Goal: Transaction & Acquisition: Obtain resource

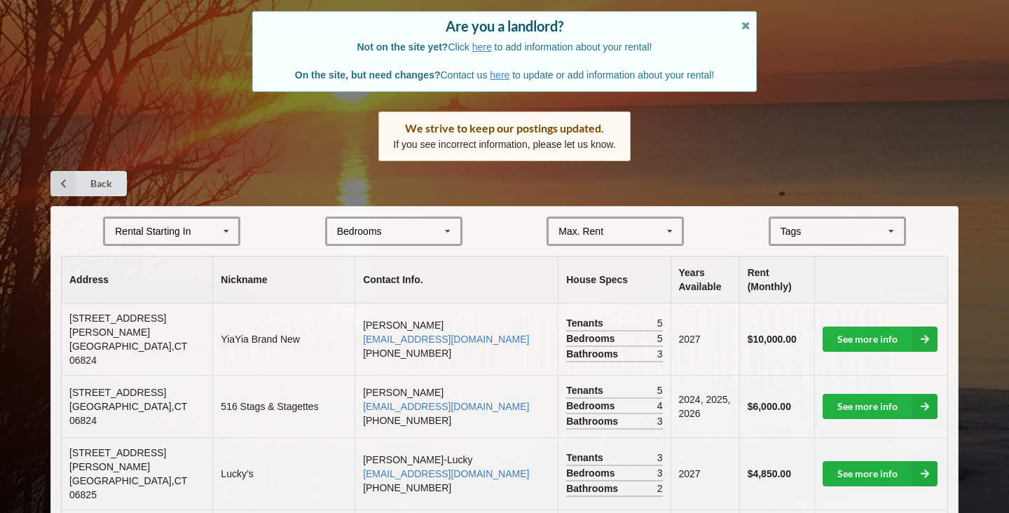
scroll to position [118, 0]
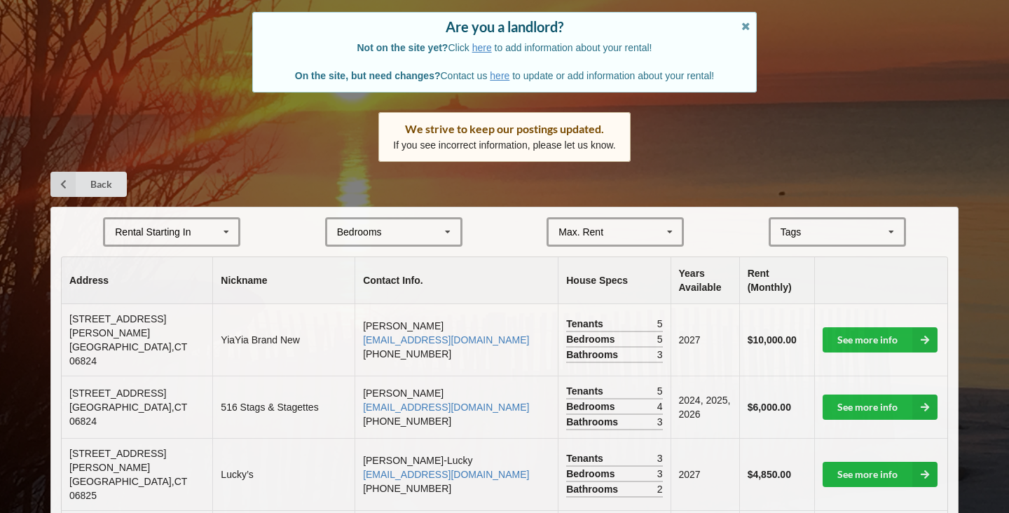
click at [203, 236] on div "Rental Starting In [DATE] 2026 2027 2028" at bounding box center [171, 231] width 137 height 29
click at [398, 229] on div "Bedrooms 1 2 3 4 5 6 7 8" at bounding box center [393, 231] width 137 height 29
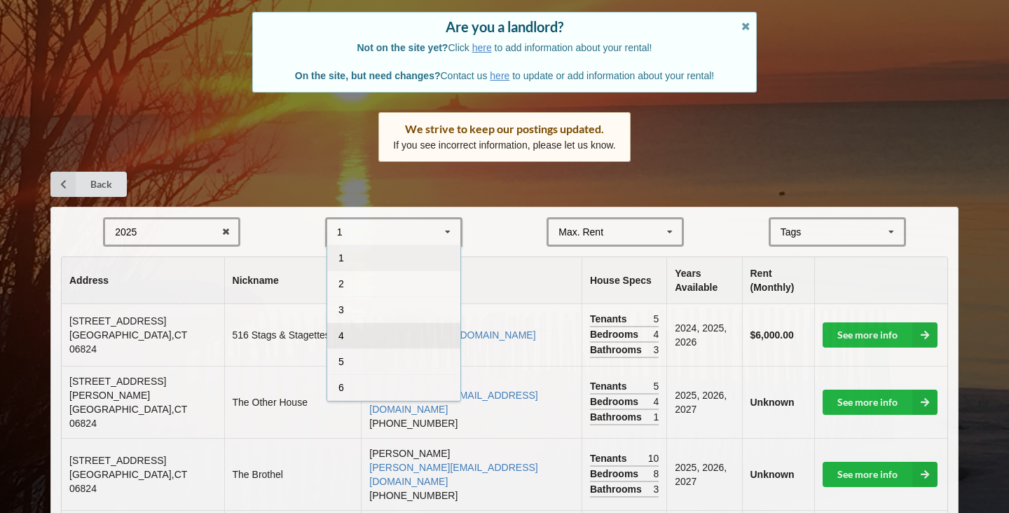
scroll to position [50, 0]
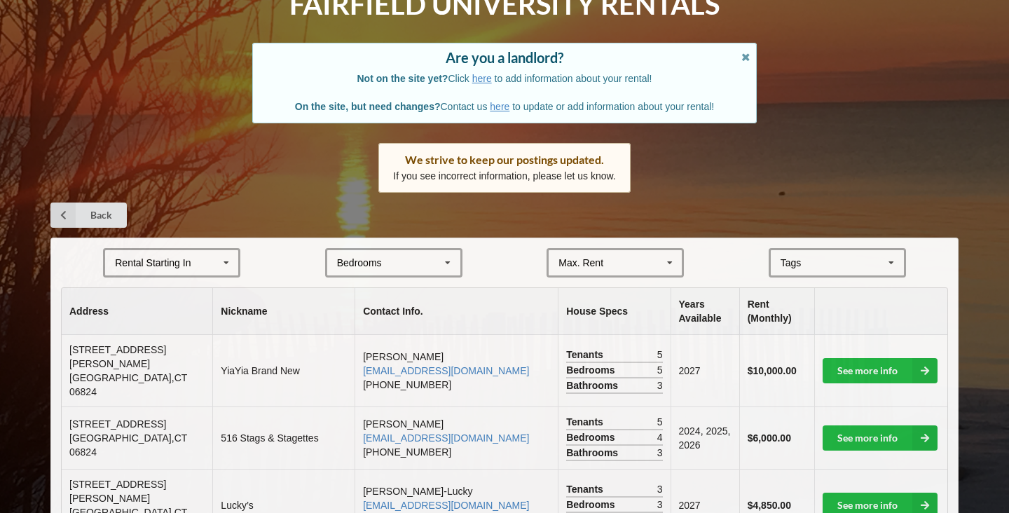
scroll to position [89, 0]
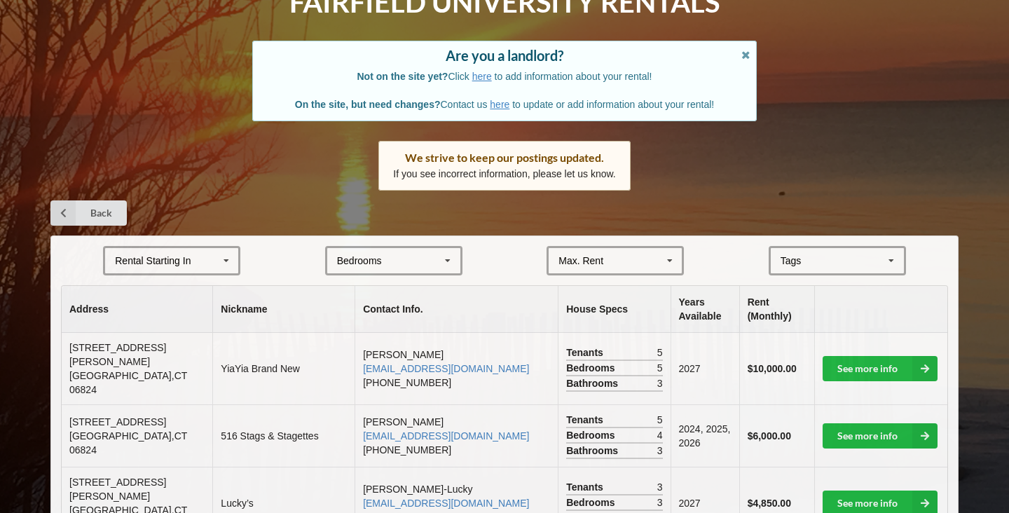
click at [840, 268] on div "[GEOGRAPHIC_DATA] Area Downtown" at bounding box center [837, 260] width 137 height 29
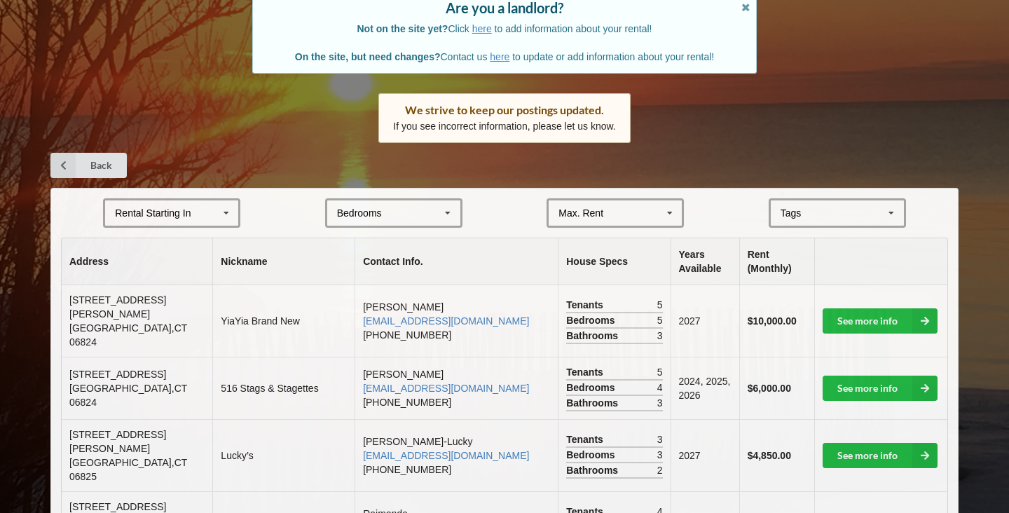
click at [617, 213] on div "Max. Rent $4,000 $5,000 $6,000 $7,000 $8,000 $9,000 $10,000 $11,000 $12,000 $13…" at bounding box center [615, 212] width 137 height 29
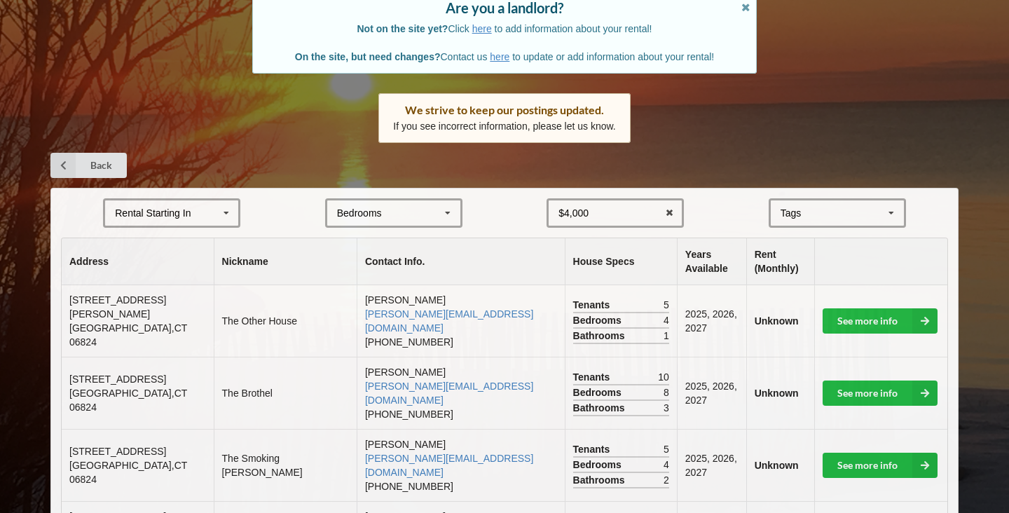
click at [755, 160] on div "Back" at bounding box center [504, 165] width 908 height 25
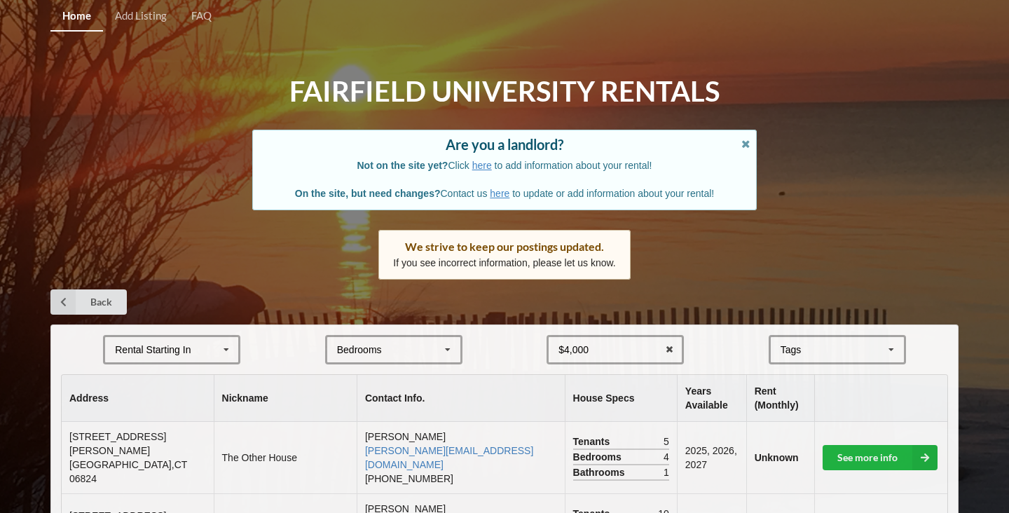
click at [213, 345] on div "Rental Starting In [DATE] 2026 2027 2028" at bounding box center [171, 349] width 137 height 29
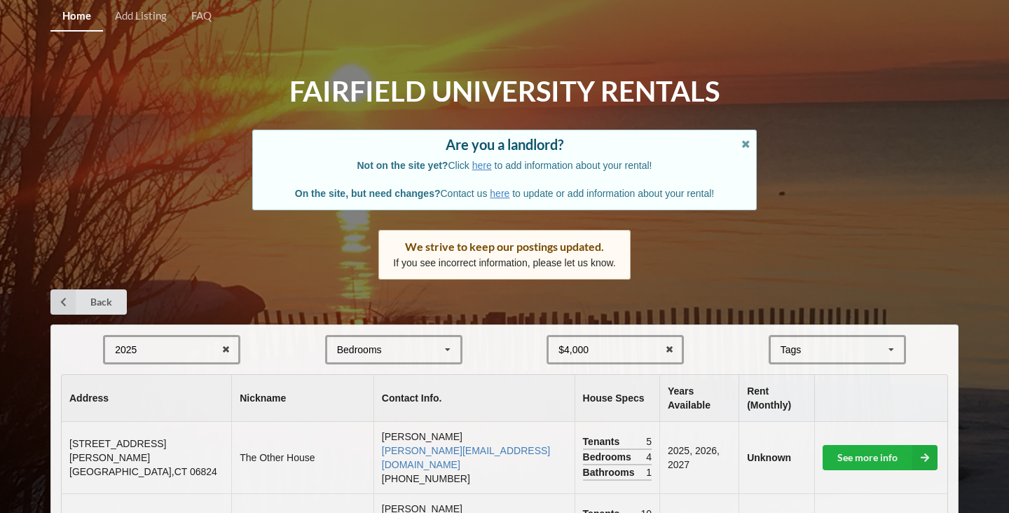
click at [331, 302] on div "Back" at bounding box center [504, 301] width 908 height 25
click at [215, 346] on icon at bounding box center [226, 350] width 22 height 26
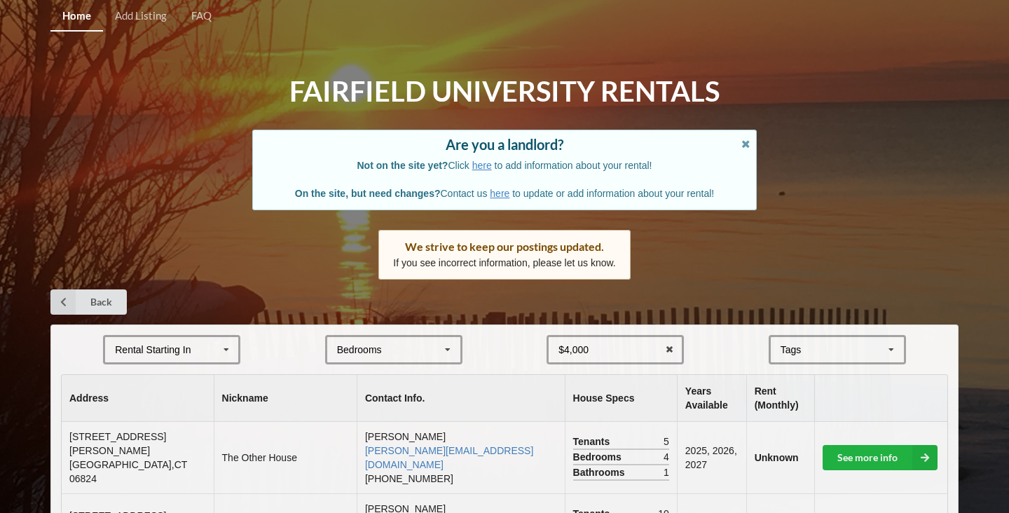
click at [207, 357] on div "Rental Starting In [DATE] 2026 2027 2028" at bounding box center [171, 349] width 137 height 29
click at [196, 377] on div "2025" at bounding box center [171, 375] width 133 height 26
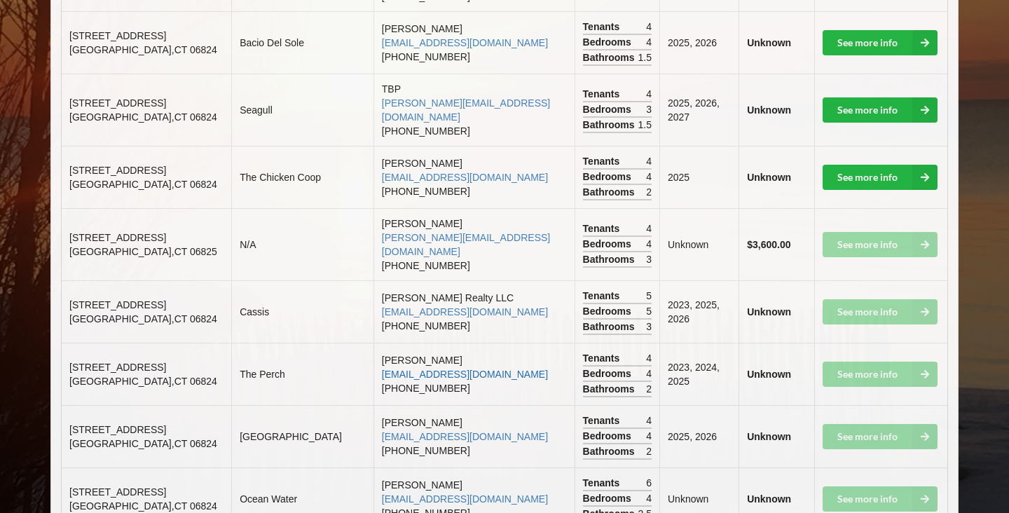
scroll to position [652, 0]
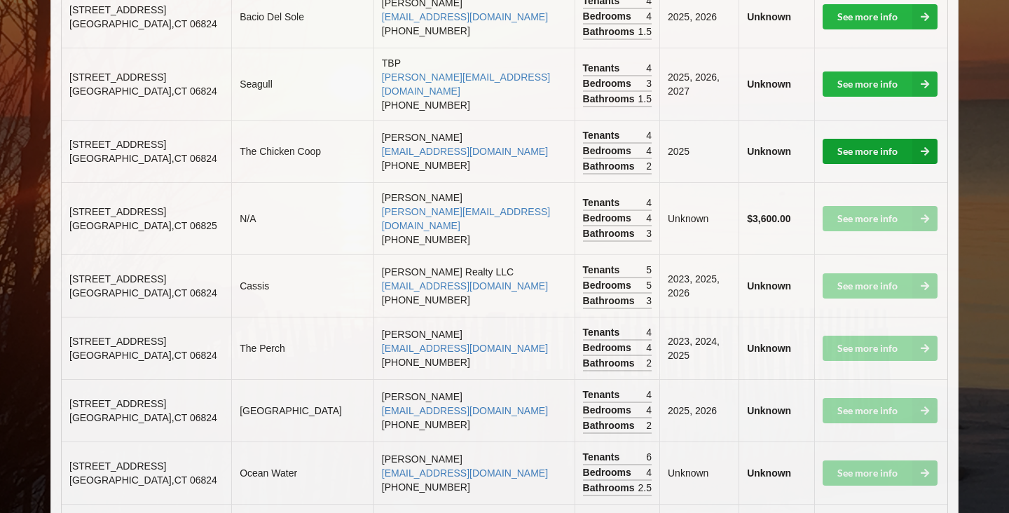
click at [891, 139] on link "See more info" at bounding box center [880, 151] width 115 height 25
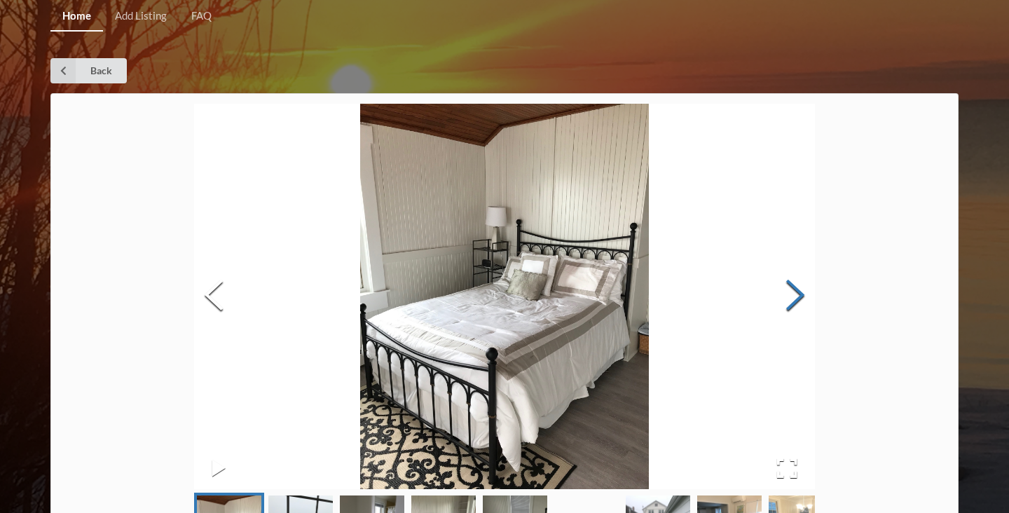
click at [798, 299] on button "Next Slide" at bounding box center [795, 296] width 39 height 127
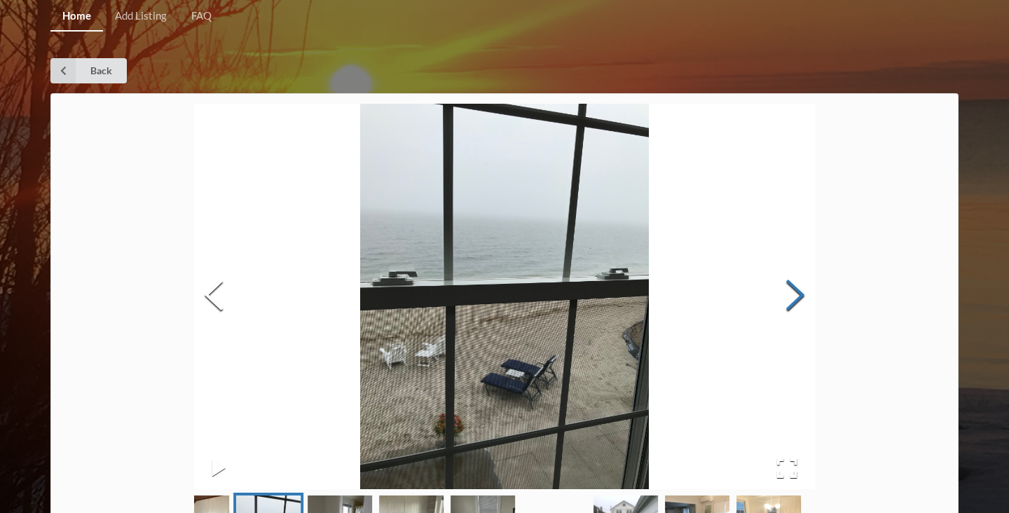
click at [798, 299] on button "Next Slide" at bounding box center [795, 296] width 39 height 127
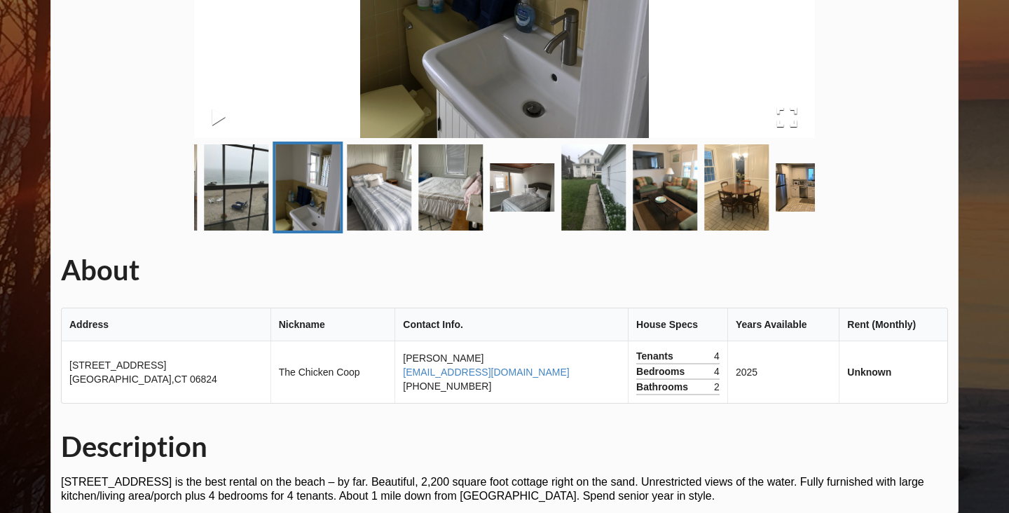
scroll to position [380, 0]
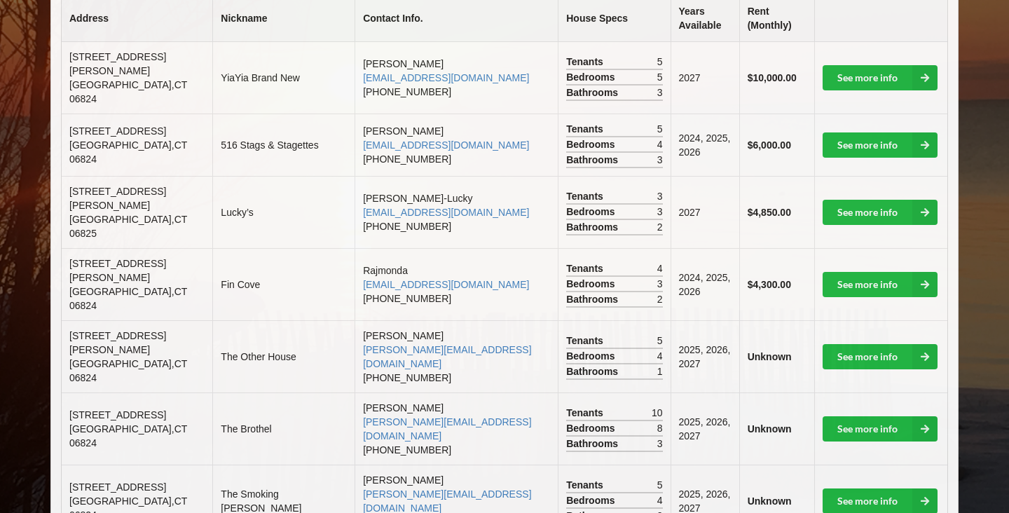
scroll to position [652, 0]
